Goal: Task Accomplishment & Management: Use online tool/utility

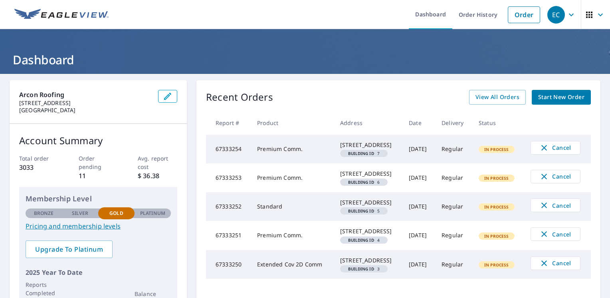
click at [566, 14] on icon "button" at bounding box center [571, 15] width 10 height 10
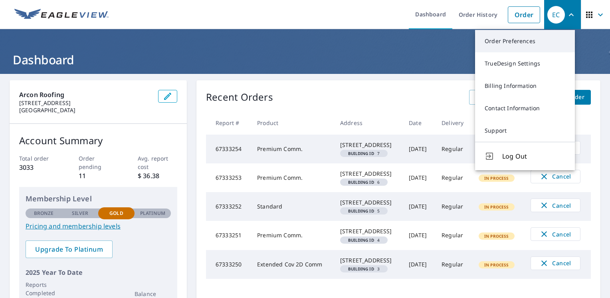
click at [492, 42] on link "Order Preferences" at bounding box center [525, 41] width 100 height 22
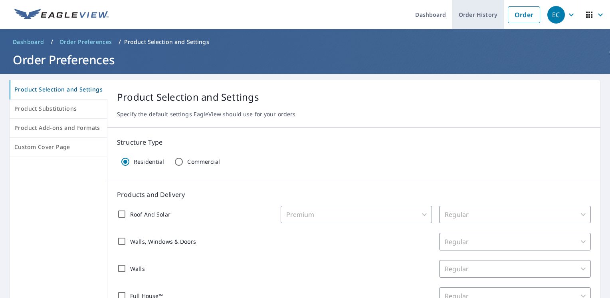
click at [473, 17] on link "Order History" at bounding box center [477, 14] width 51 height 29
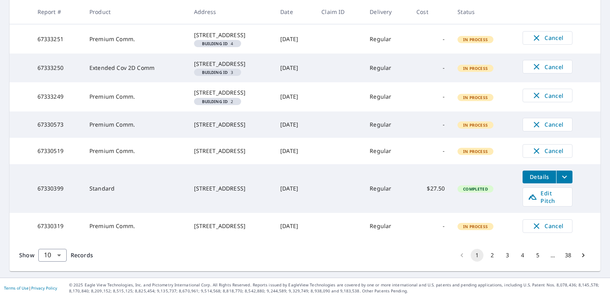
scroll to position [288, 0]
click at [486, 258] on button "2" at bounding box center [492, 255] width 13 height 13
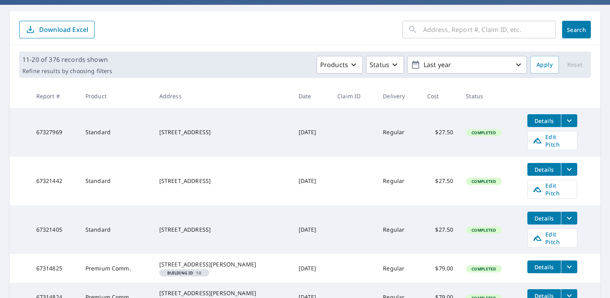
scroll to position [80, 0]
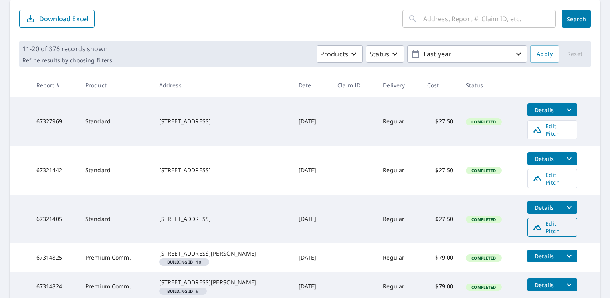
click at [540, 220] on span "Edit Pitch" at bounding box center [552, 227] width 40 height 15
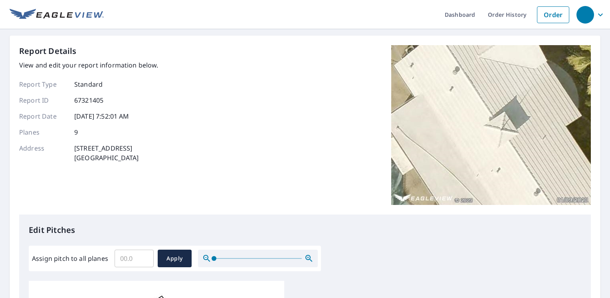
click at [126, 260] on input "Assign pitch to all planes" at bounding box center [134, 258] width 39 height 22
type input "3"
click at [177, 259] on span "Apply" at bounding box center [174, 258] width 21 height 10
type input "3"
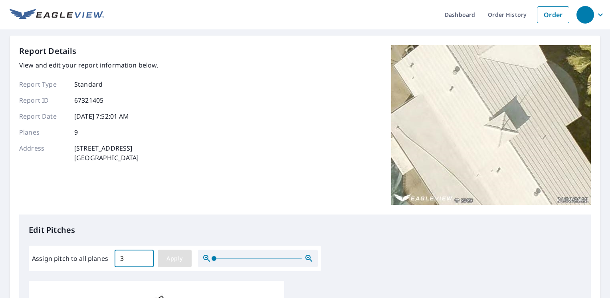
type input "3"
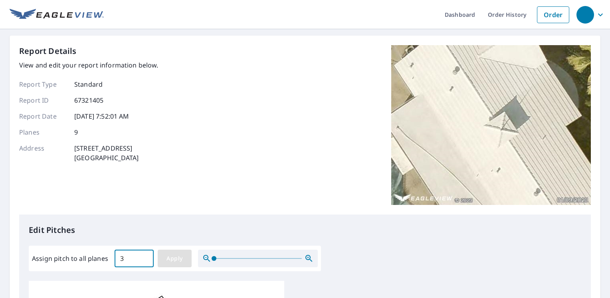
type input "3"
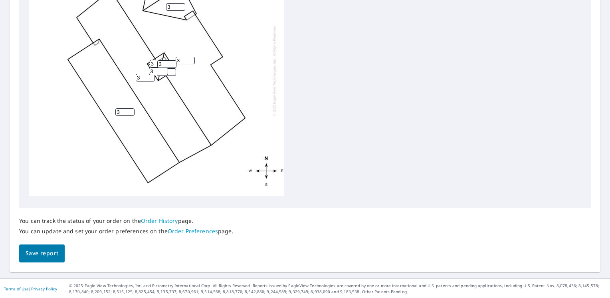
scroll to position [334, 0]
click at [35, 255] on span "Save report" at bounding box center [42, 253] width 33 height 10
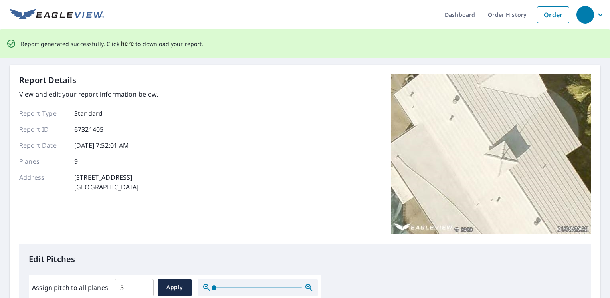
scroll to position [0, 0]
click at [125, 41] on span "here" at bounding box center [127, 44] width 13 height 10
